Goal: Task Accomplishment & Management: Use online tool/utility

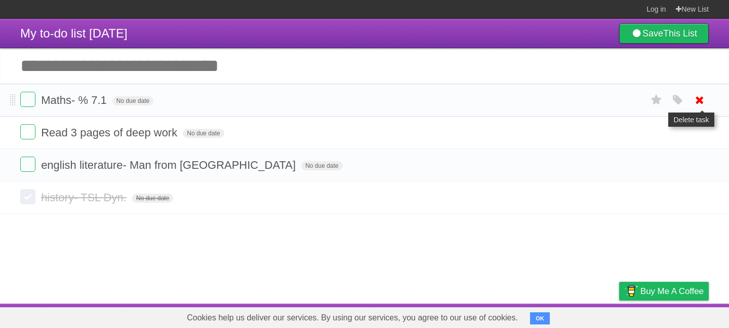
click at [707, 106] on link at bounding box center [699, 100] width 19 height 17
click at [705, 102] on icon at bounding box center [700, 100] width 14 height 17
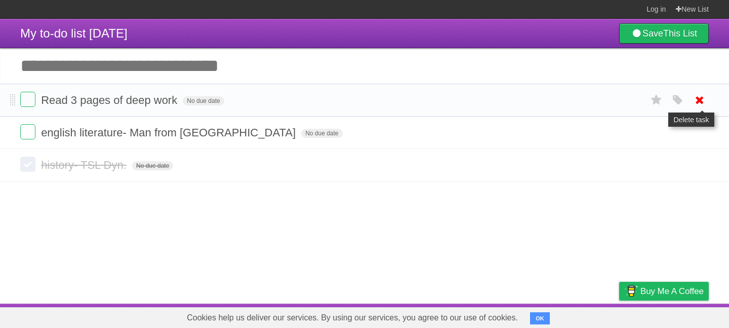
click at [705, 106] on icon at bounding box center [700, 100] width 14 height 17
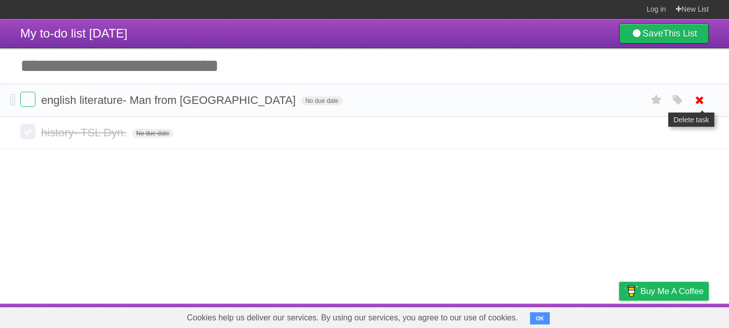
click at [705, 104] on icon at bounding box center [700, 100] width 14 height 17
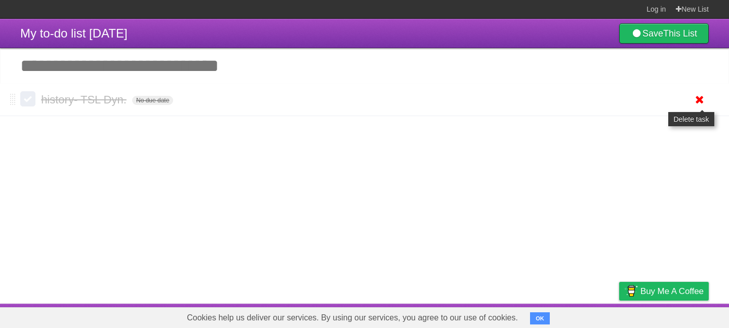
click at [703, 106] on icon at bounding box center [700, 99] width 14 height 17
click at [183, 64] on input "Add another task" at bounding box center [364, 65] width 729 height 35
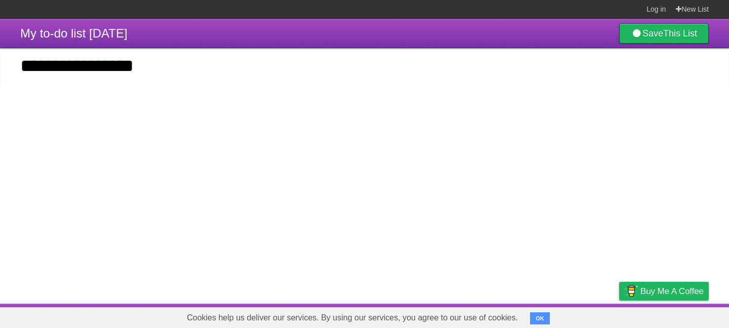
type input "**********"
click input "*********" at bounding box center [0, 0] width 0 height 0
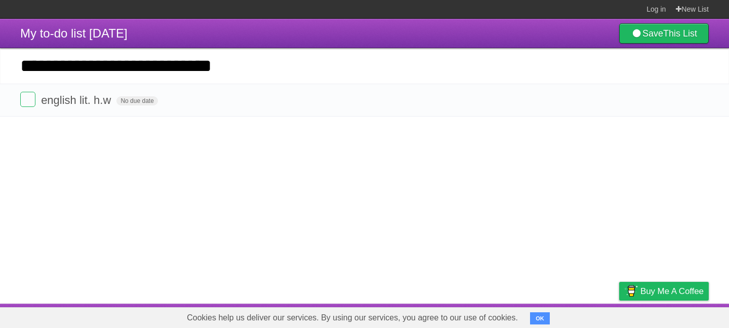
type input "**********"
click input "*********" at bounding box center [0, 0] width 0 height 0
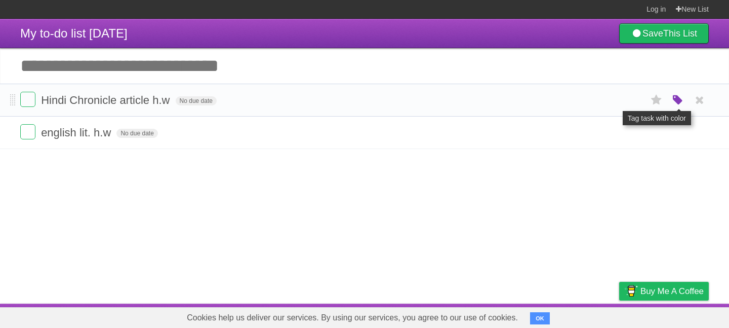
click at [681, 103] on icon "button" at bounding box center [678, 100] width 14 height 13
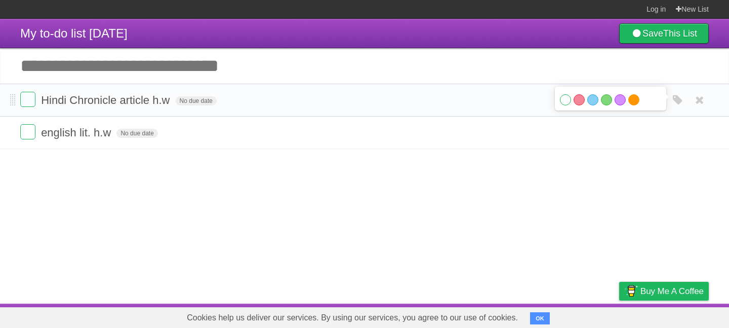
click at [635, 103] on label "Orange" at bounding box center [633, 99] width 11 height 11
click at [685, 135] on div "White Red Blue Green Purple Orange" at bounding box center [677, 132] width 19 height 17
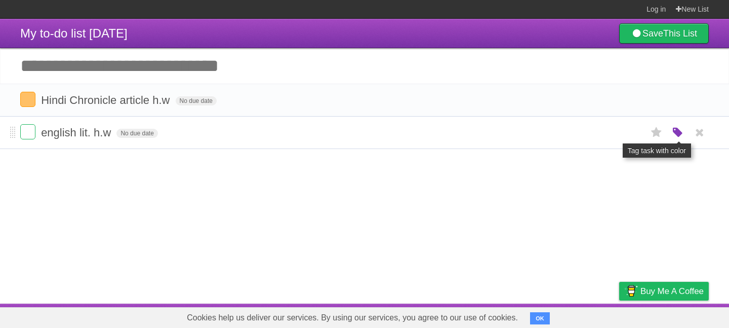
click at [678, 135] on icon "button" at bounding box center [678, 132] width 14 height 13
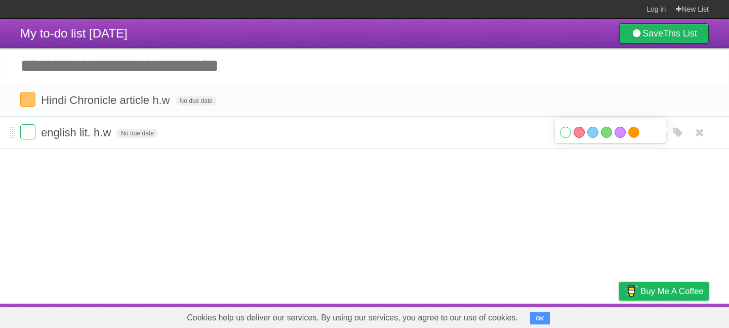
click at [632, 138] on label "Orange" at bounding box center [633, 132] width 11 height 11
click at [360, 76] on input "Add another task" at bounding box center [364, 65] width 729 height 35
click at [24, 106] on label at bounding box center [27, 99] width 15 height 15
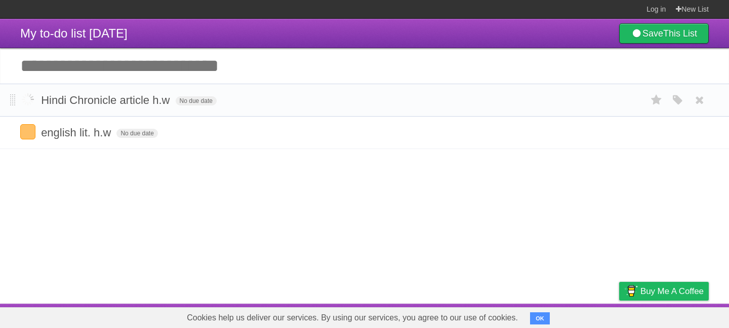
click at [33, 102] on label at bounding box center [27, 99] width 15 height 15
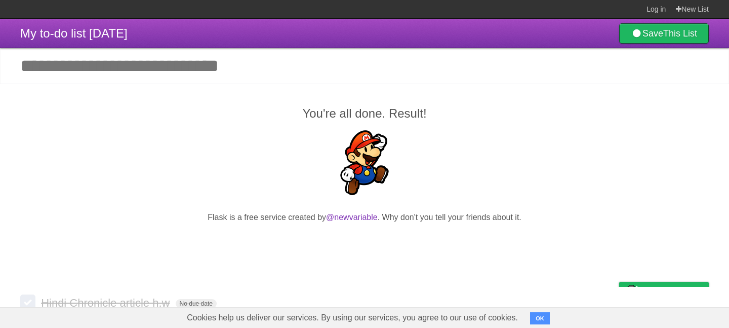
scroll to position [61, 0]
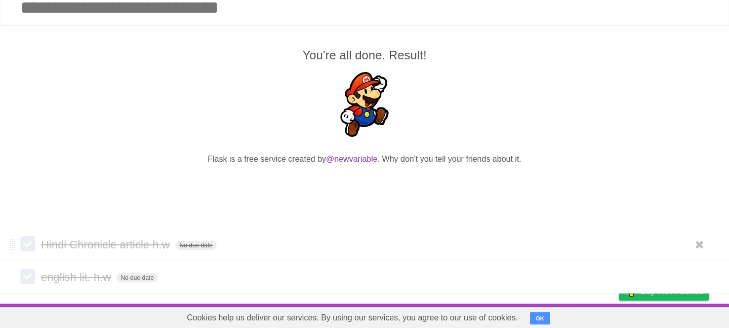
click at [32, 244] on label at bounding box center [27, 243] width 15 height 15
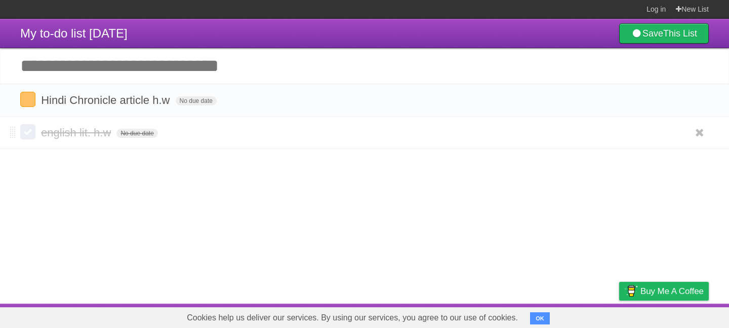
click at [29, 141] on form "english lit. h.w No due date White Red Blue Green Purple Orange" at bounding box center [364, 132] width 689 height 17
click at [29, 135] on label at bounding box center [27, 131] width 15 height 15
